Goal: Check status: Check status

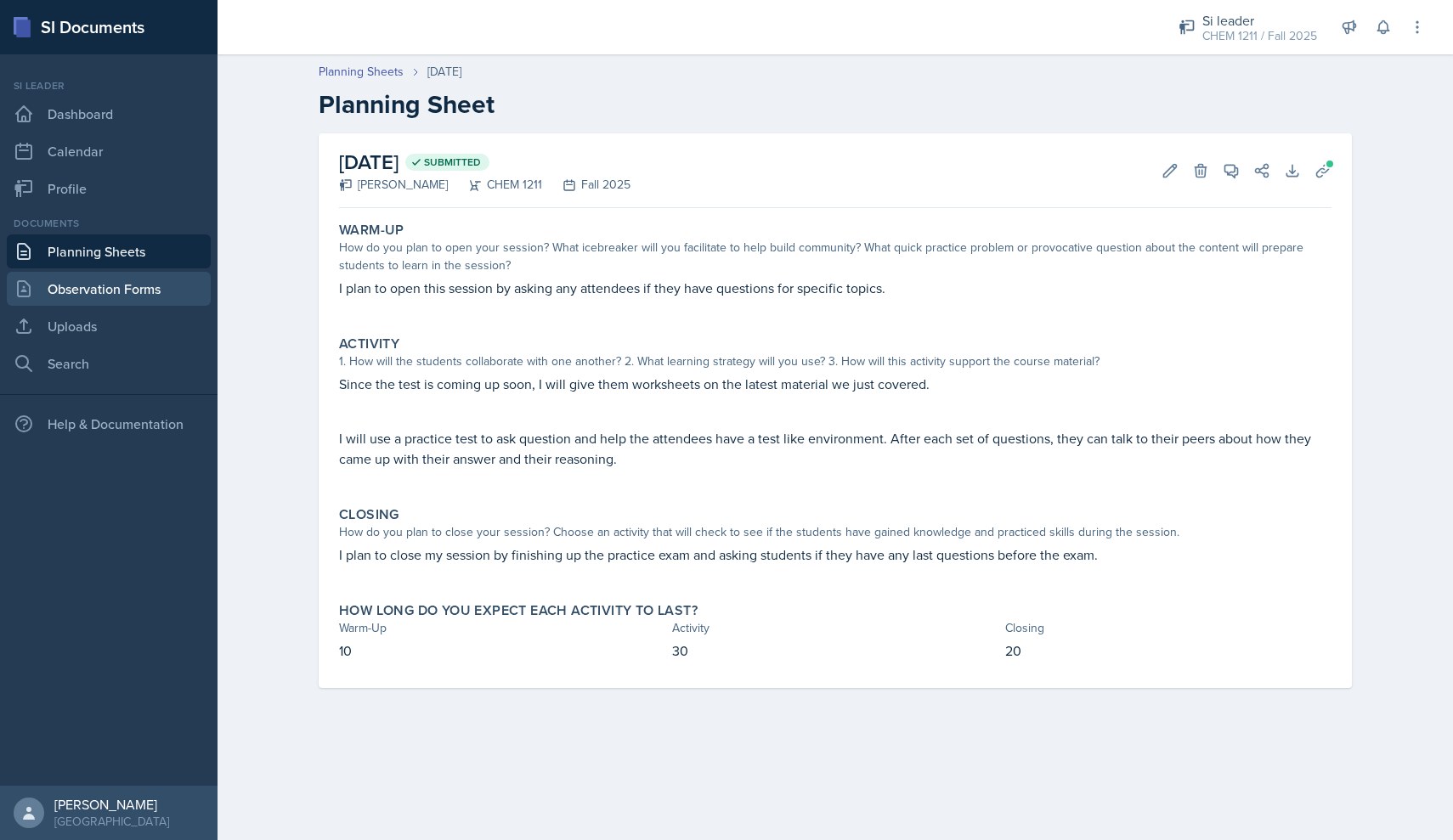
click at [92, 296] on link "Observation Forms" at bounding box center [109, 288] width 204 height 34
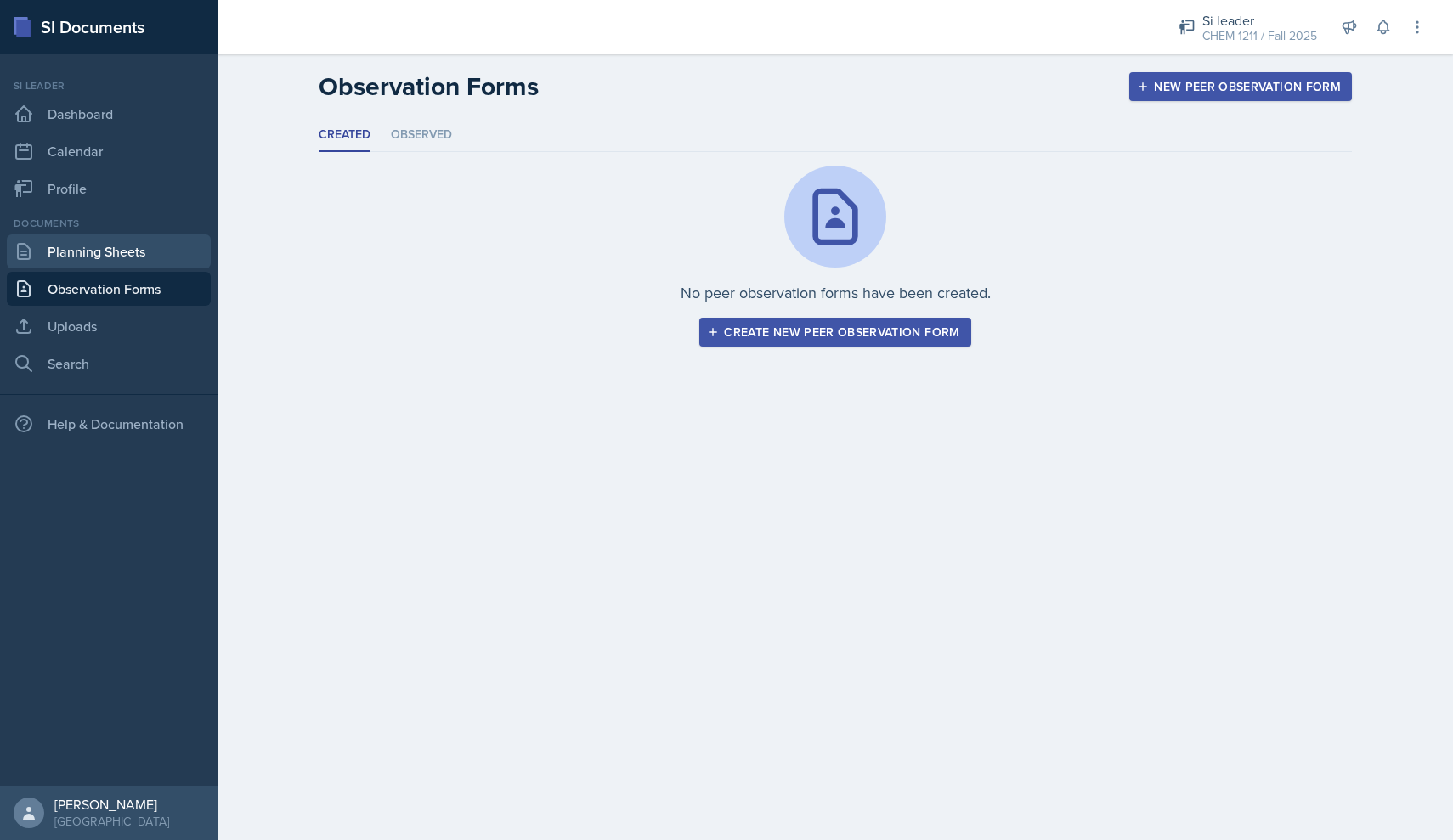
click at [112, 264] on link "Planning Sheets" at bounding box center [109, 250] width 204 height 34
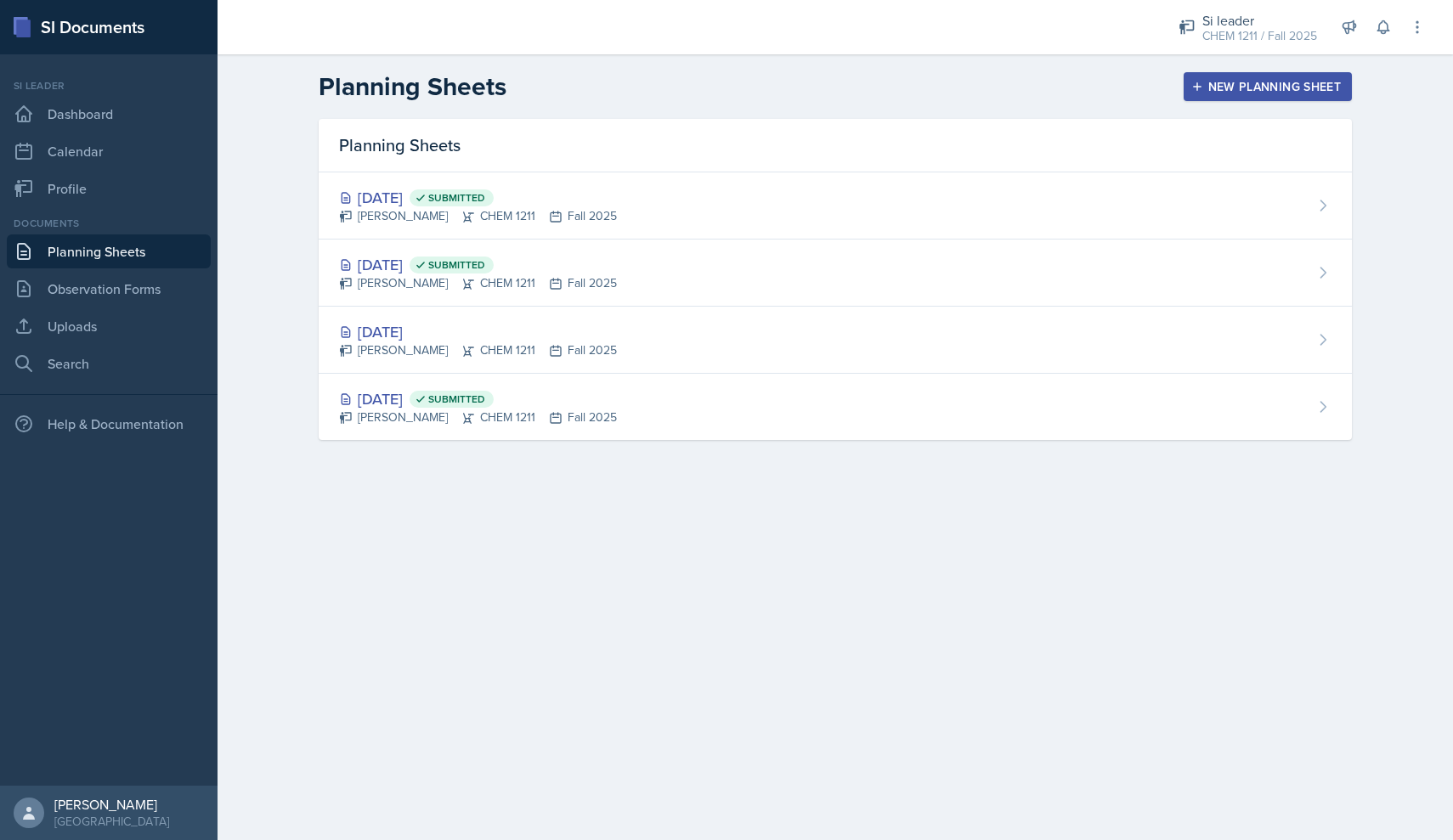
click at [690, 169] on div "Planning Sheets" at bounding box center [835, 145] width 1034 height 54
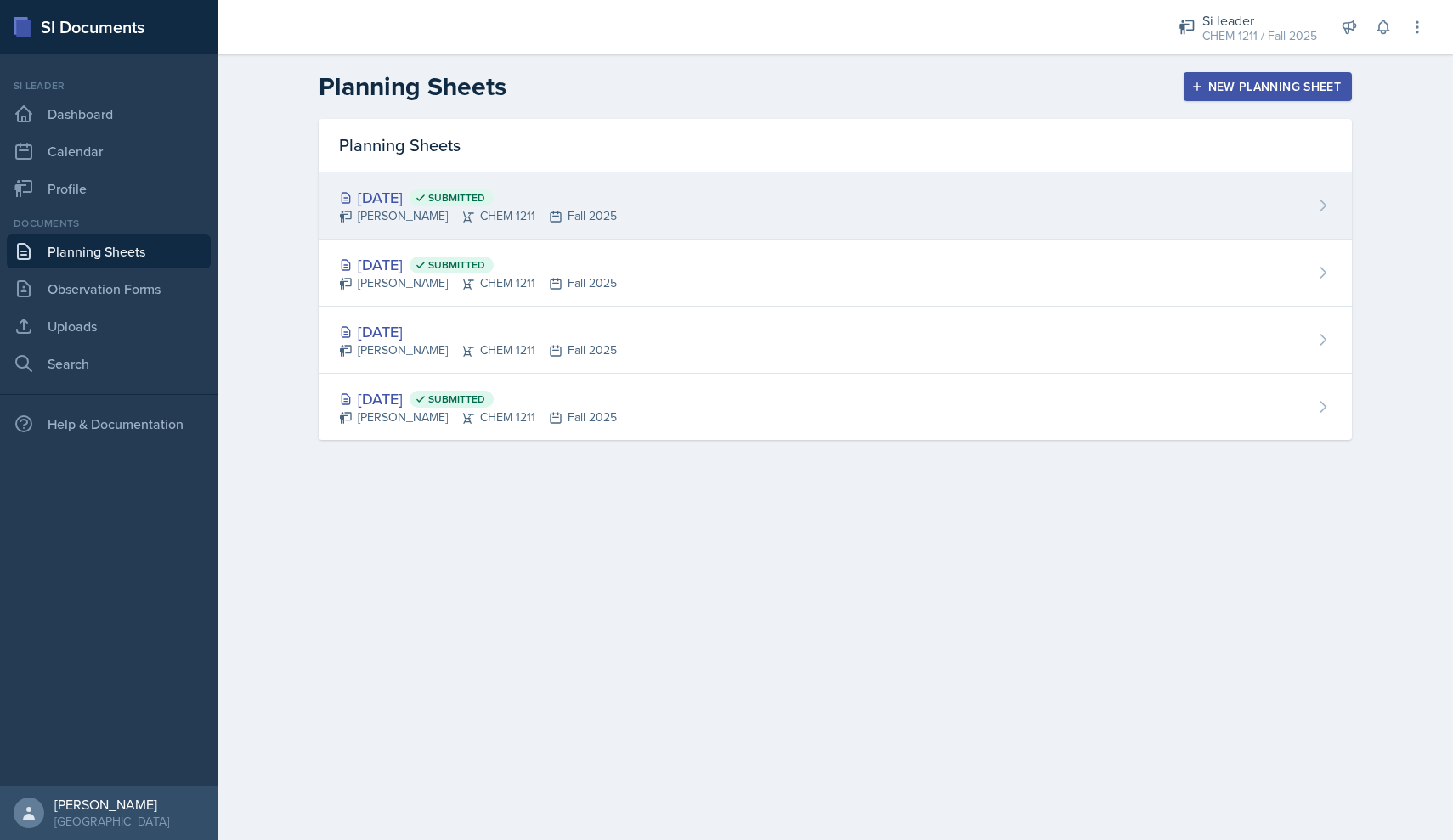
click at [686, 185] on div "[DATE] Submitted [PERSON_NAME] CHEM 1211 Fall 2025" at bounding box center [835, 206] width 1034 height 67
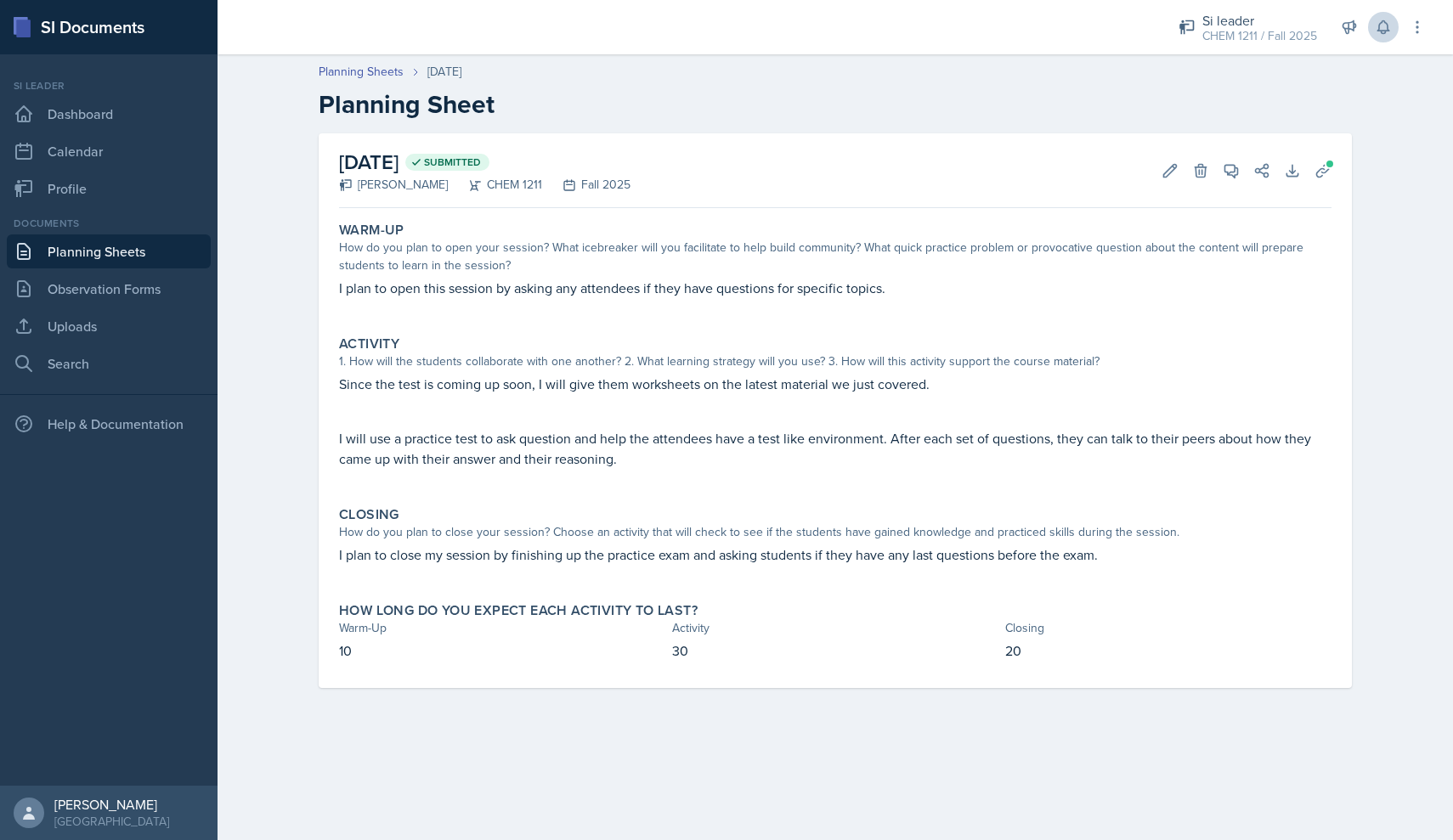
click at [1380, 34] on icon at bounding box center [1384, 27] width 17 height 17
click at [173, 278] on link "Observation Forms" at bounding box center [109, 288] width 204 height 34
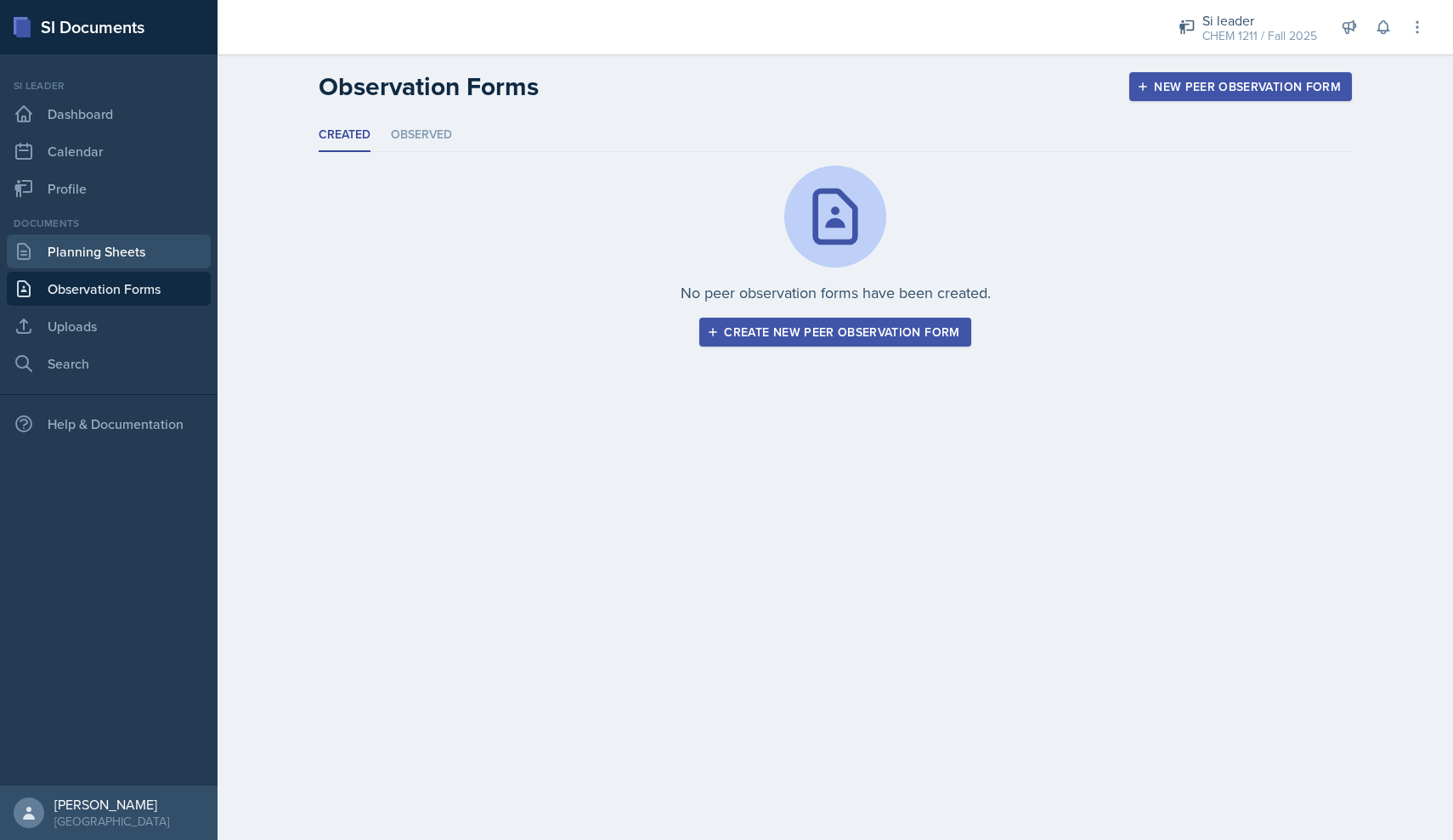
click at [162, 261] on link "Planning Sheets" at bounding box center [109, 250] width 204 height 34
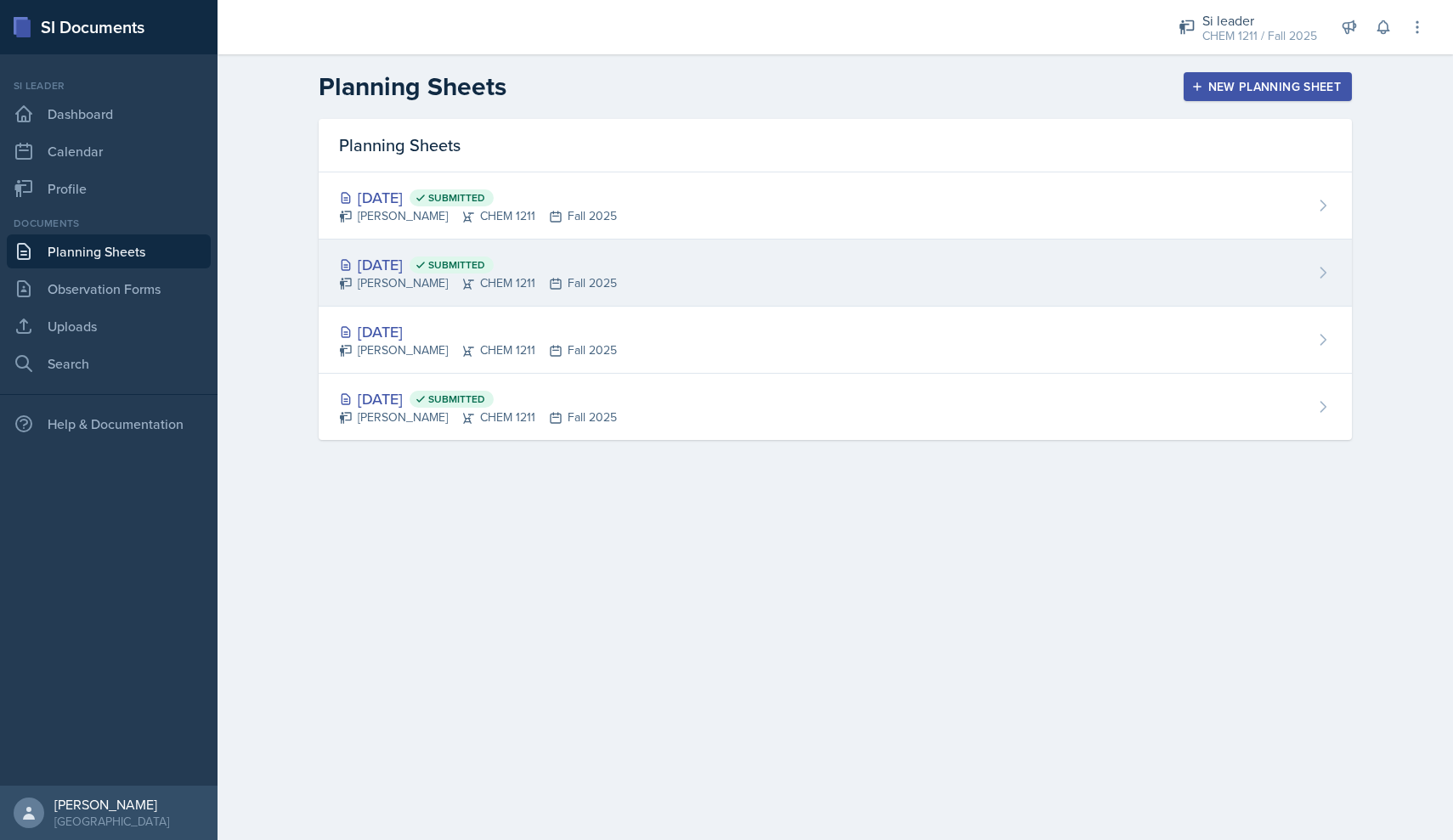
click at [657, 252] on div "Sep 3rd, 2025 Submitted Markcharles Ogunjiofor CHEM 1211 Fall 2025" at bounding box center [835, 274] width 1034 height 67
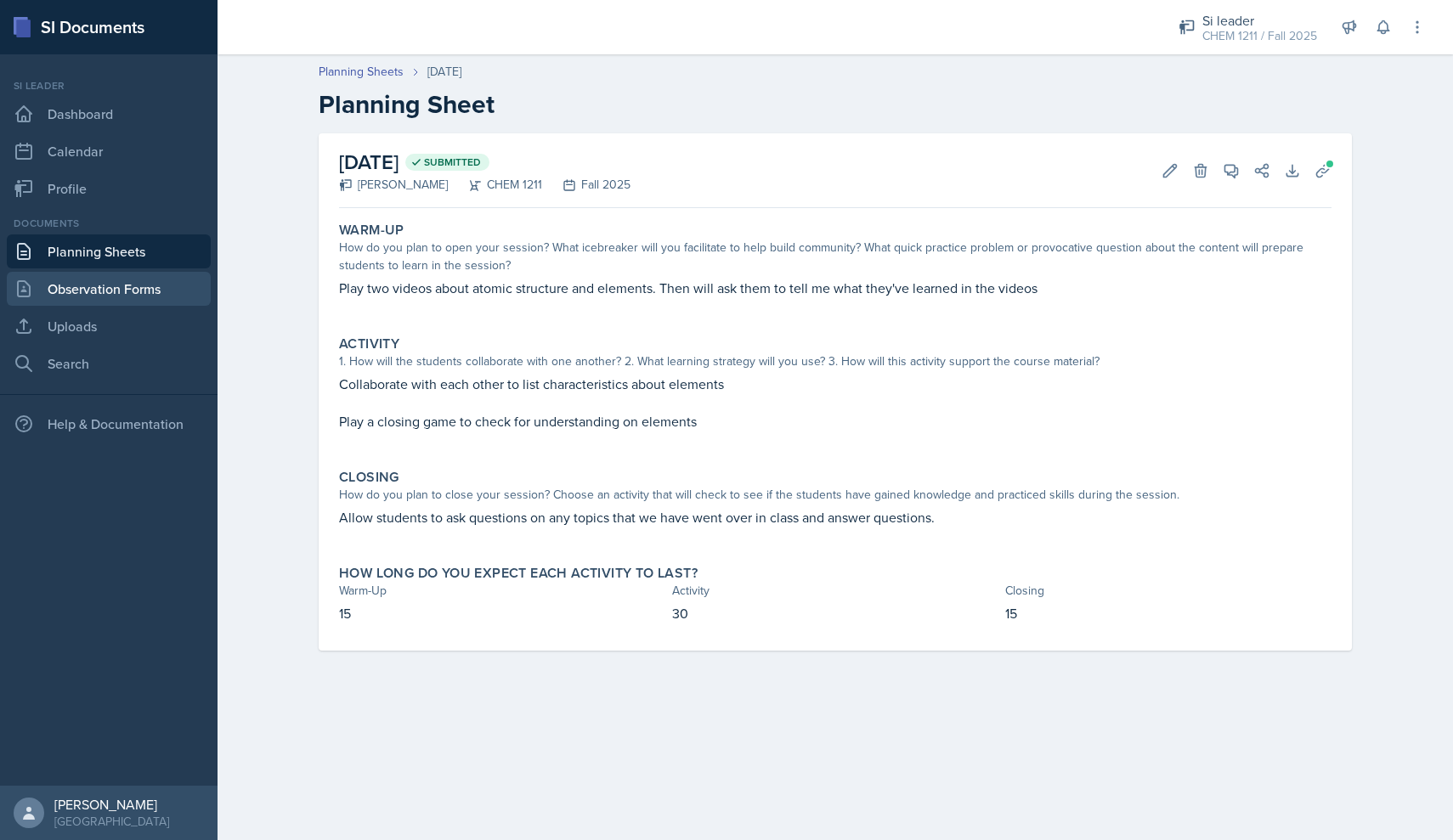
click at [141, 286] on link "Observation Forms" at bounding box center [109, 288] width 204 height 34
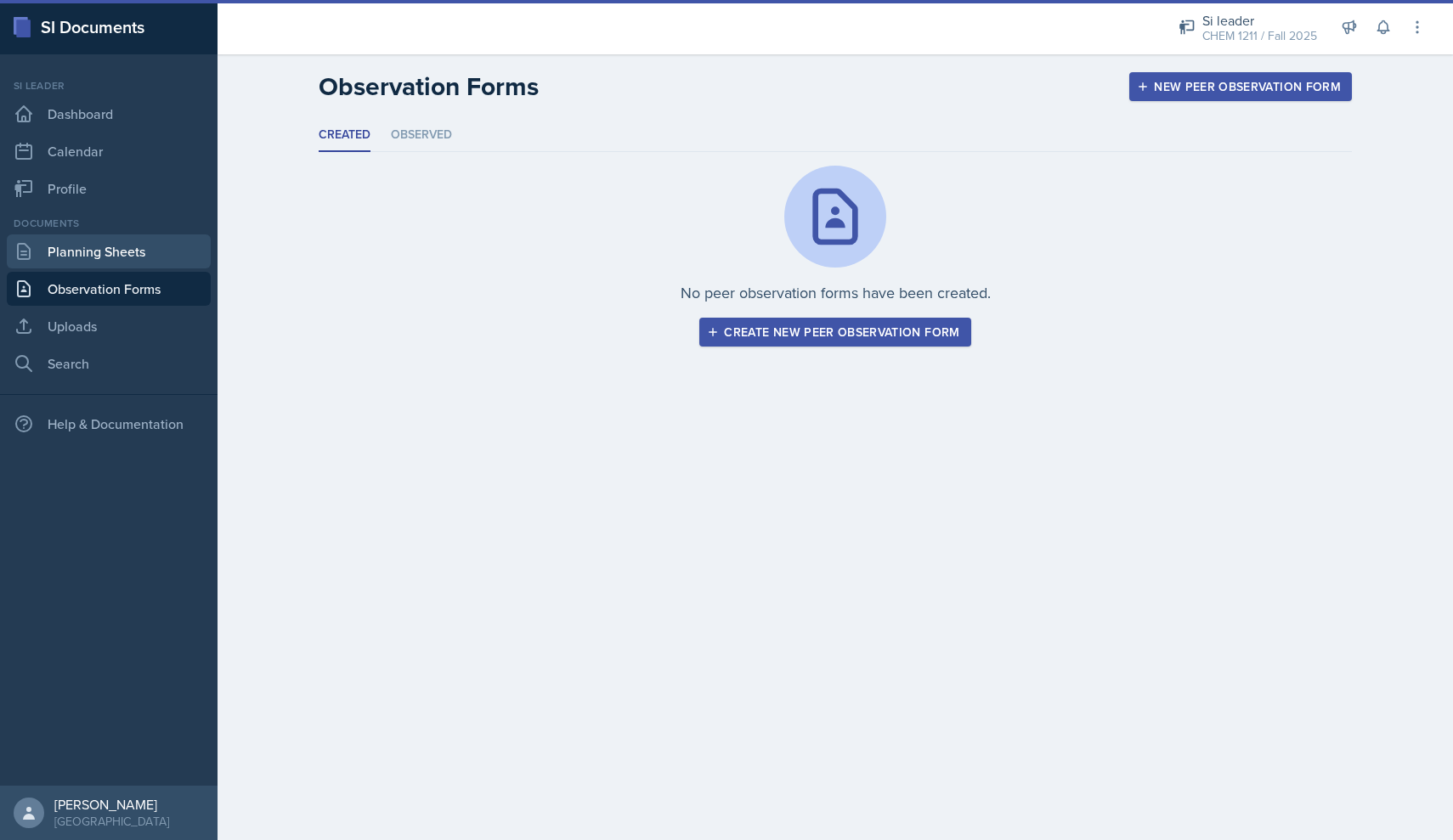
click at [143, 261] on link "Planning Sheets" at bounding box center [109, 250] width 204 height 34
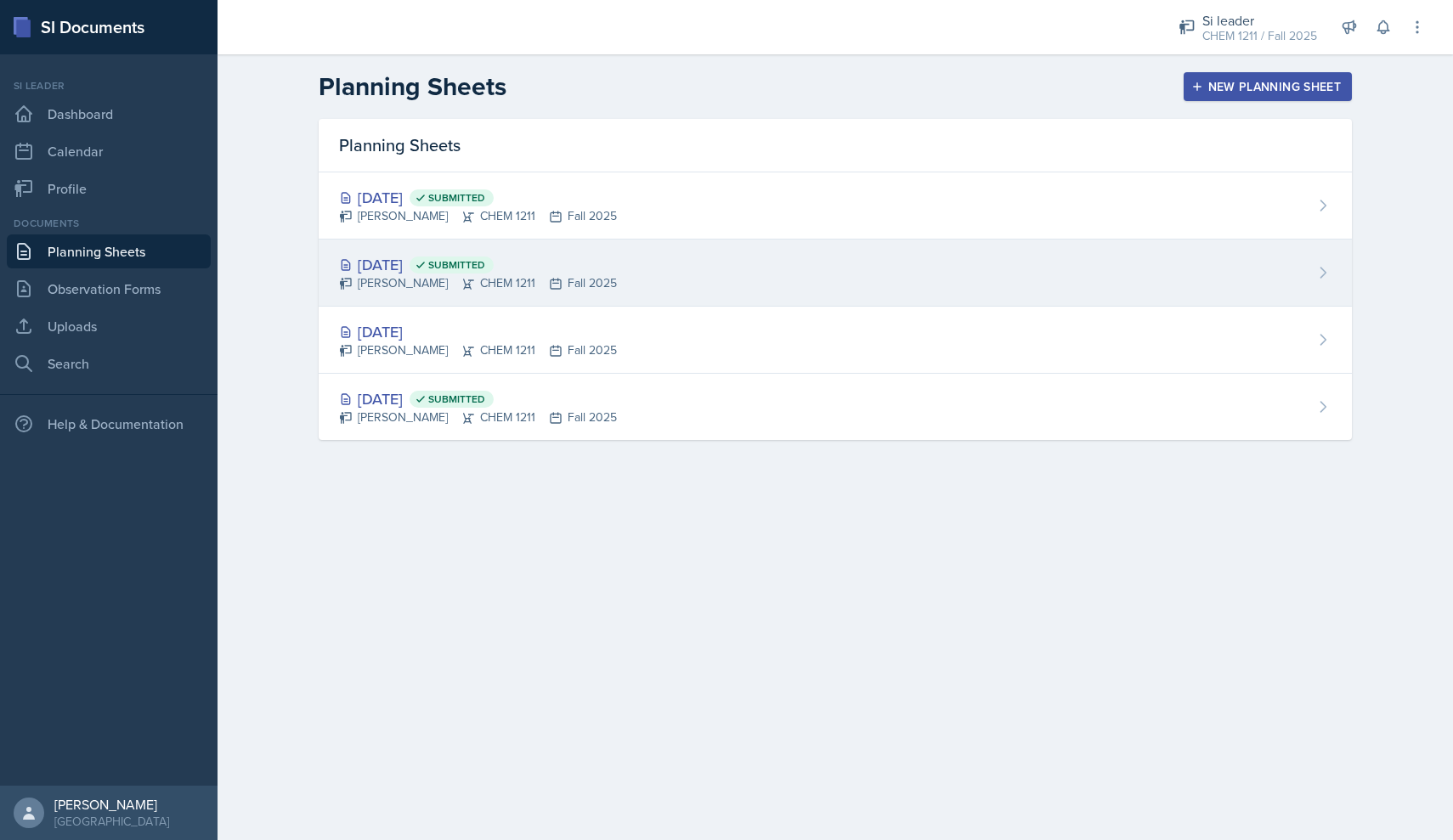
click at [486, 261] on span "Submitted" at bounding box center [457, 265] width 57 height 13
